Goal: Transaction & Acquisition: Book appointment/travel/reservation

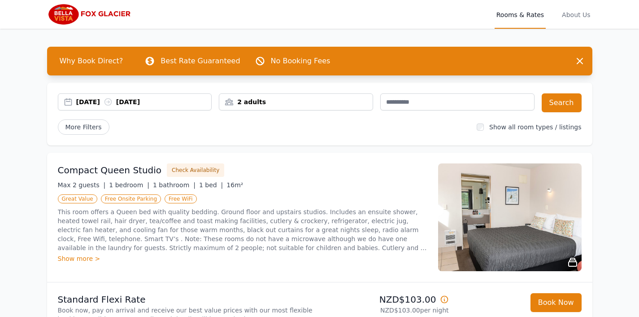
click at [98, 104] on div "[DATE] [DATE]" at bounding box center [144, 101] width 136 height 9
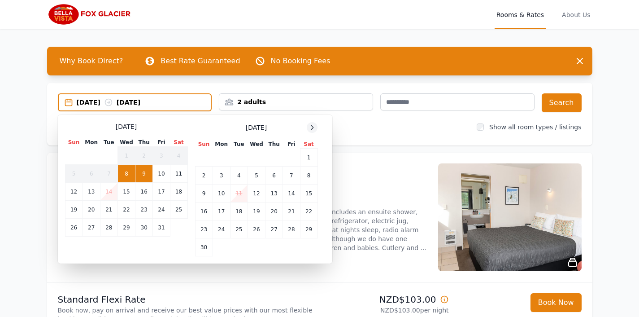
click at [312, 128] on icon at bounding box center [312, 127] width 7 height 7
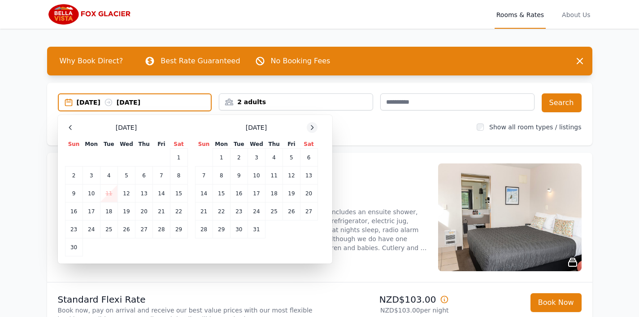
click at [312, 128] on icon at bounding box center [312, 127] width 7 height 7
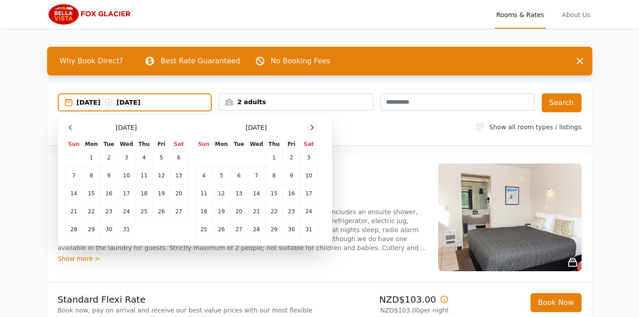
click at [312, 128] on icon at bounding box center [312, 127] width 7 height 7
click at [224, 159] on td "2" at bounding box center [222, 158] width 18 height 18
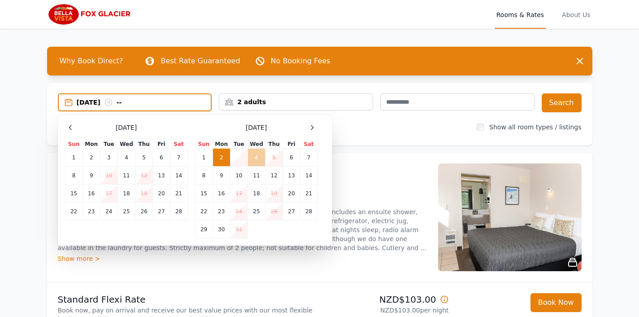
click at [258, 160] on td "4" at bounding box center [257, 158] width 18 height 18
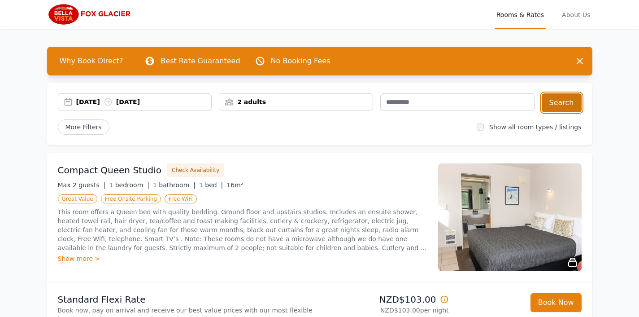
click at [563, 106] on button "Search" at bounding box center [562, 102] width 40 height 19
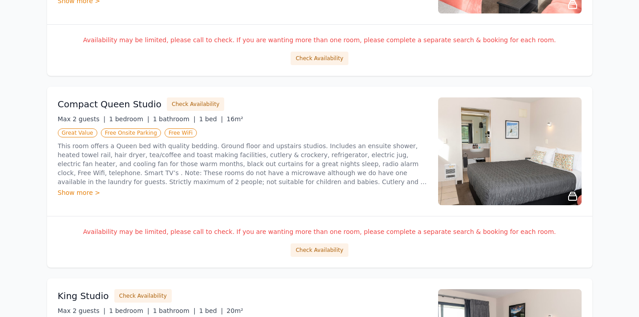
scroll to position [289, 0]
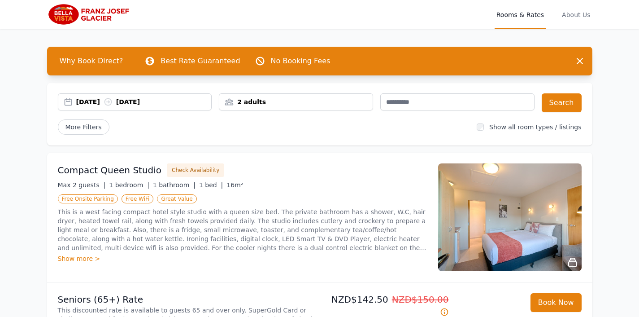
click at [97, 104] on div "[DATE] [DATE]" at bounding box center [144, 101] width 136 height 9
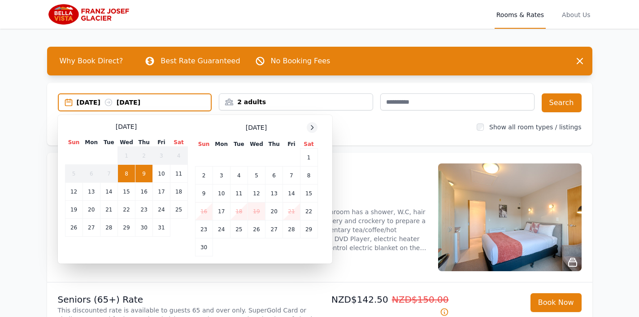
click at [311, 127] on icon at bounding box center [312, 127] width 7 height 7
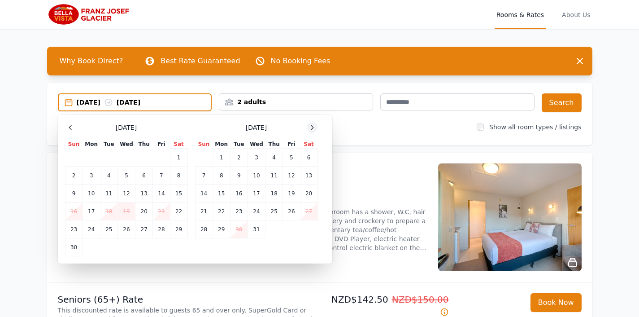
click at [311, 127] on icon at bounding box center [312, 127] width 7 height 7
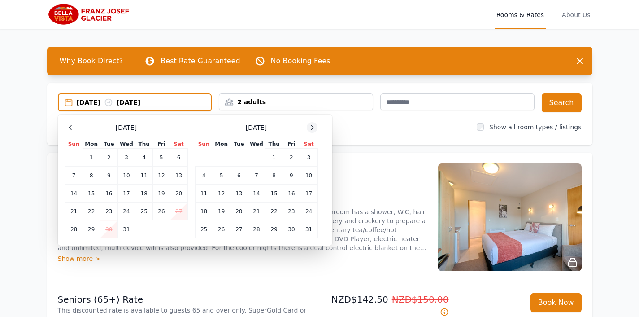
click at [311, 127] on icon at bounding box center [312, 127] width 7 height 7
click at [224, 158] on td "2" at bounding box center [222, 158] width 18 height 18
click at [256, 161] on td "4" at bounding box center [257, 158] width 18 height 18
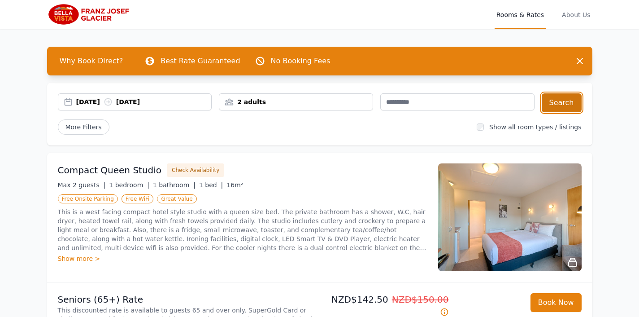
click at [570, 103] on button "Search" at bounding box center [562, 102] width 40 height 19
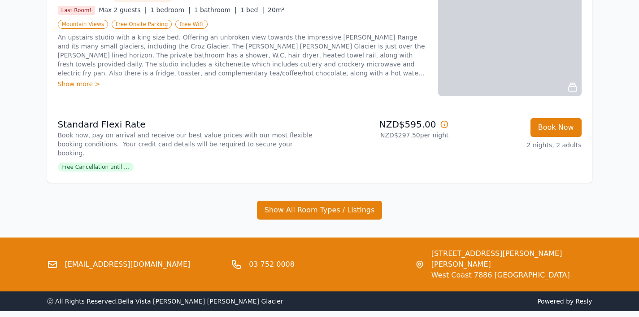
scroll to position [399, 0]
